Goal: Check status: Check status

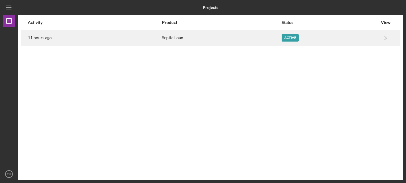
click at [288, 37] on div "Active" at bounding box center [290, 37] width 17 height 7
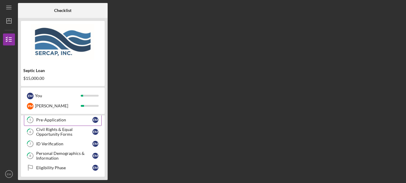
scroll to position [90, 0]
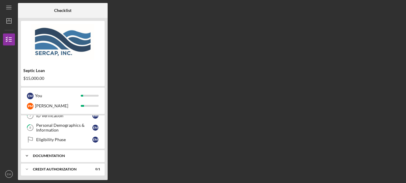
click at [62, 152] on div "Icon/Expander Documentation 0 / 12" at bounding box center [63, 156] width 84 height 12
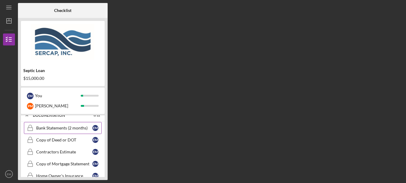
scroll to position [120, 0]
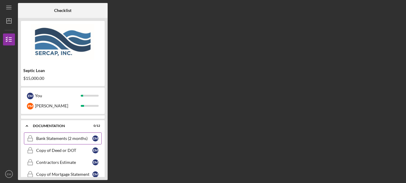
click at [61, 139] on div "Bank Statements (2 months)" at bounding box center [64, 138] width 56 height 5
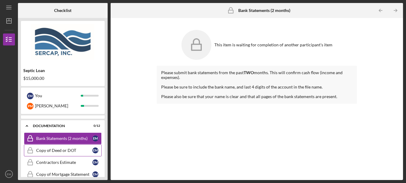
click at [51, 151] on div "Copy of Deed or DOT" at bounding box center [64, 150] width 56 height 5
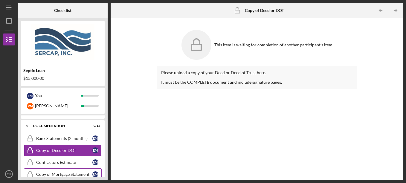
scroll to position [150, 0]
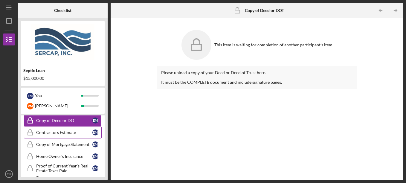
click at [58, 136] on link "Contractors Estimate Contractors Estimate E M" at bounding box center [63, 133] width 78 height 12
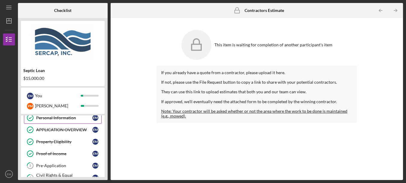
scroll to position [30, 0]
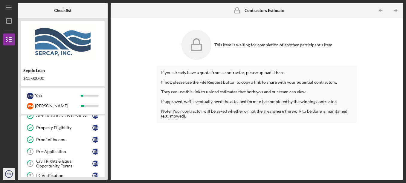
click at [8, 174] on text "EM" at bounding box center [9, 174] width 4 height 3
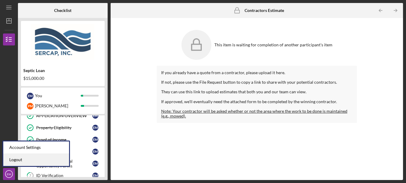
click at [20, 160] on link "Logout" at bounding box center [36, 160] width 66 height 12
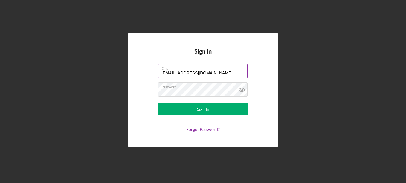
click at [219, 75] on input "[EMAIL_ADDRESS][DOMAIN_NAME]" at bounding box center [202, 71] width 89 height 14
type input "[EMAIL_ADDRESS][DOMAIN_NAME]"
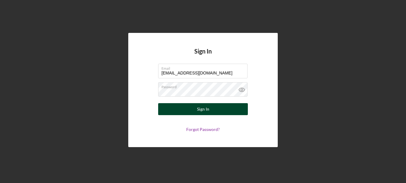
click at [202, 109] on div "Sign In" at bounding box center [203, 109] width 12 height 12
